Goal: Go to known website: Go to known website

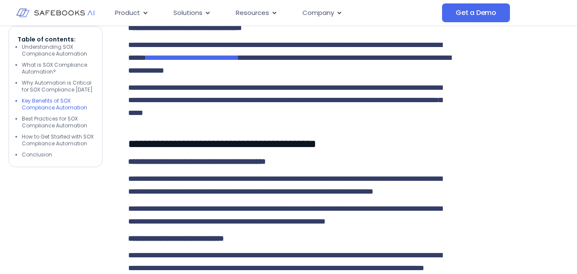
scroll to position [1537, 0]
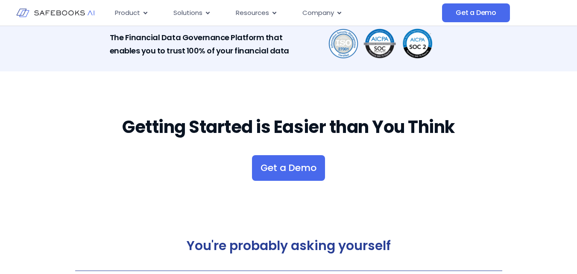
scroll to position [1576, 0]
